Goal: Manage account settings

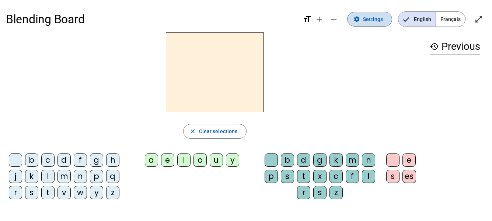
click at [375, 21] on span "Settings" at bounding box center [373, 19] width 20 height 9
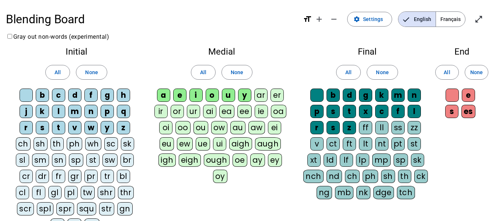
click at [449, 19] on span "Français" at bounding box center [450, 19] width 29 height 15
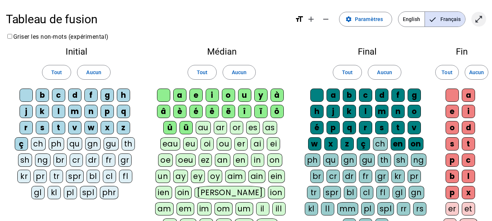
click at [479, 18] on mat-icon "open_in_full" at bounding box center [478, 19] width 9 height 9
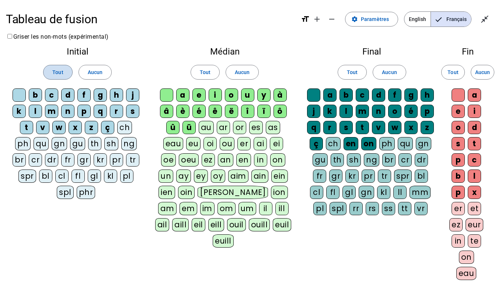
click at [54, 70] on span "Tout" at bounding box center [57, 72] width 11 height 9
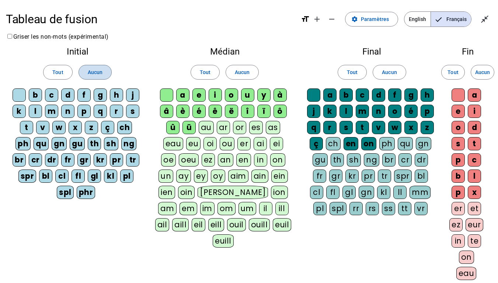
click at [96, 70] on span "Aucun" at bounding box center [95, 72] width 15 height 9
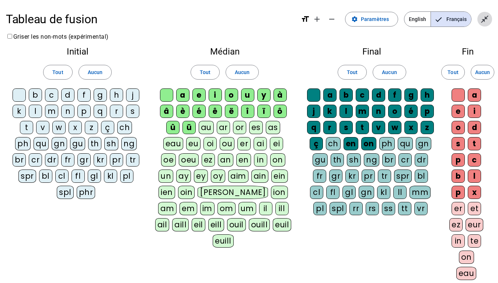
click at [485, 19] on mat-icon "close_fullscreen" at bounding box center [484, 19] width 9 height 9
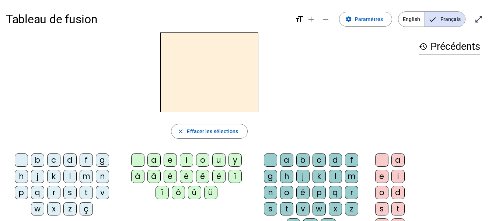
scroll to position [3, 0]
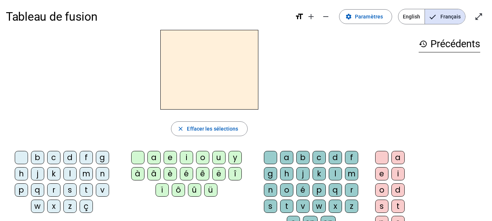
drag, startPoint x: 38, startPoint y: 156, endPoint x: 178, endPoint y: 73, distance: 162.8
click at [190, 66] on div "close [PERSON_NAME] les sélections b c d f g h j k l m n p q r s t v w x z ç a …" at bounding box center [209, 148] width 407 height 237
click at [35, 157] on div "b" at bounding box center [37, 157] width 13 height 13
click at [155, 157] on div "a" at bounding box center [153, 157] width 13 height 13
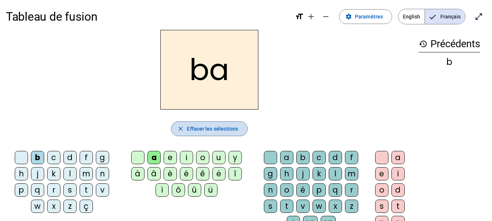
click at [205, 127] on span "Effacer les sélections" at bounding box center [212, 128] width 51 height 9
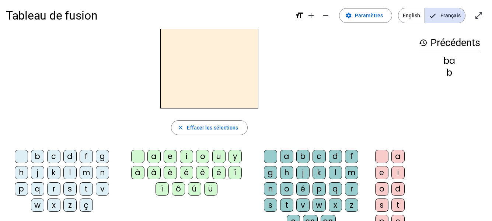
scroll to position [0, 0]
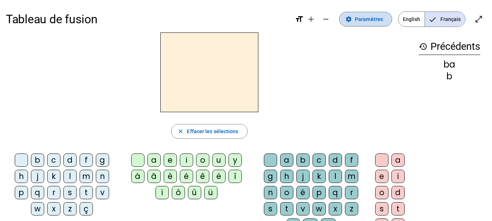
click at [365, 20] on span "Paramètres" at bounding box center [369, 19] width 28 height 9
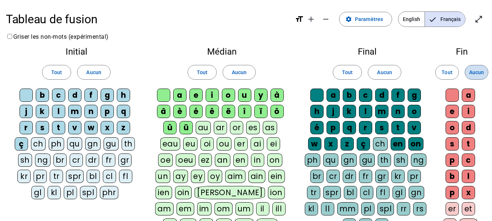
click at [478, 71] on span "Aucun" at bounding box center [476, 72] width 15 height 9
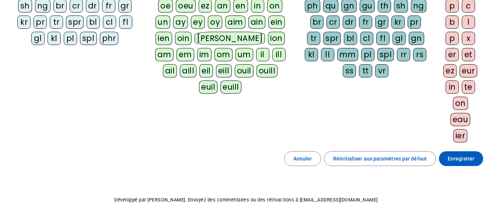
scroll to position [157, 0]
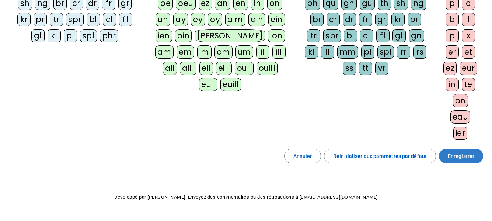
click at [460, 156] on span "Enregistrer" at bounding box center [460, 155] width 27 height 9
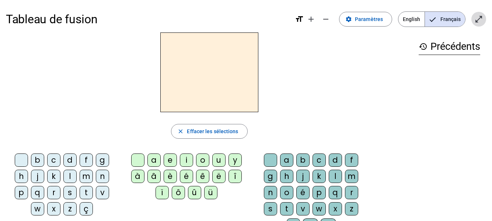
click at [479, 18] on mat-icon "open_in_full" at bounding box center [478, 19] width 9 height 9
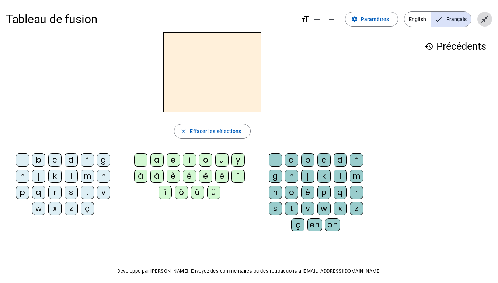
click at [485, 20] on mat-icon "close_fullscreen" at bounding box center [484, 19] width 9 height 9
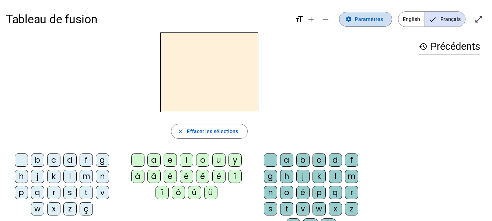
click at [370, 18] on span "Paramètres" at bounding box center [369, 19] width 28 height 9
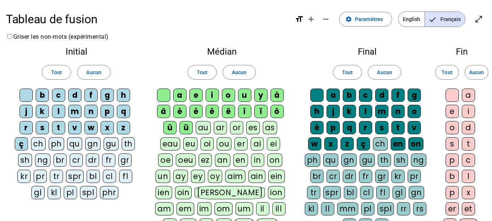
click at [110, 191] on div "phr" at bounding box center [109, 192] width 19 height 13
click at [91, 189] on div "spl" at bounding box center [88, 192] width 17 height 13
click at [71, 190] on div "pl" at bounding box center [70, 192] width 13 height 13
click at [72, 192] on div "pl" at bounding box center [70, 192] width 13 height 13
click at [88, 190] on div "spl" at bounding box center [88, 192] width 17 height 13
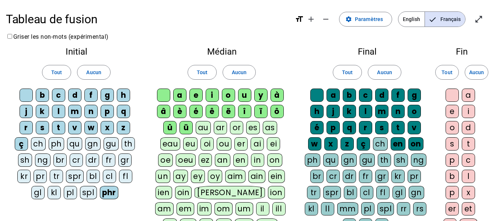
click at [111, 192] on div "phr" at bounding box center [109, 192] width 19 height 13
click at [276, 95] on div "à" at bounding box center [276, 94] width 13 height 13
click at [164, 109] on div "â" at bounding box center [163, 111] width 13 height 13
click at [182, 110] on div "è" at bounding box center [179, 111] width 13 height 13
click at [195, 111] on div "é" at bounding box center [195, 111] width 13 height 13
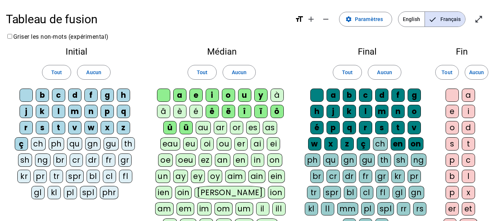
click at [214, 111] on div "ê" at bounding box center [211, 111] width 13 height 13
click at [229, 111] on div "ë" at bounding box center [228, 111] width 13 height 13
click at [246, 110] on div "î" at bounding box center [244, 111] width 13 height 13
click at [264, 109] on div "ï" at bounding box center [260, 111] width 13 height 13
click at [276, 110] on div "ô" at bounding box center [276, 111] width 13 height 13
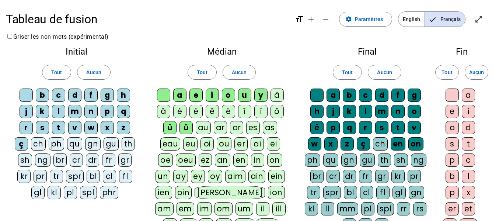
click at [171, 126] on div "û" at bounding box center [169, 127] width 13 height 13
click at [186, 129] on div "ü" at bounding box center [185, 127] width 13 height 13
click at [361, 146] on div "ç" at bounding box center [362, 143] width 13 height 13
click at [399, 144] on div "en" at bounding box center [397, 143] width 15 height 13
click at [416, 144] on div "on" at bounding box center [415, 143] width 15 height 13
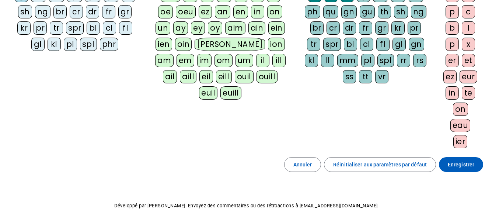
scroll to position [176, 0]
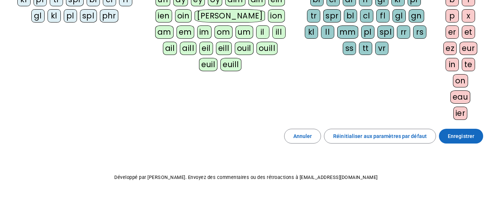
click at [457, 136] on span "Enregistrer" at bounding box center [460, 135] width 27 height 9
